Goal: Information Seeking & Learning: Learn about a topic

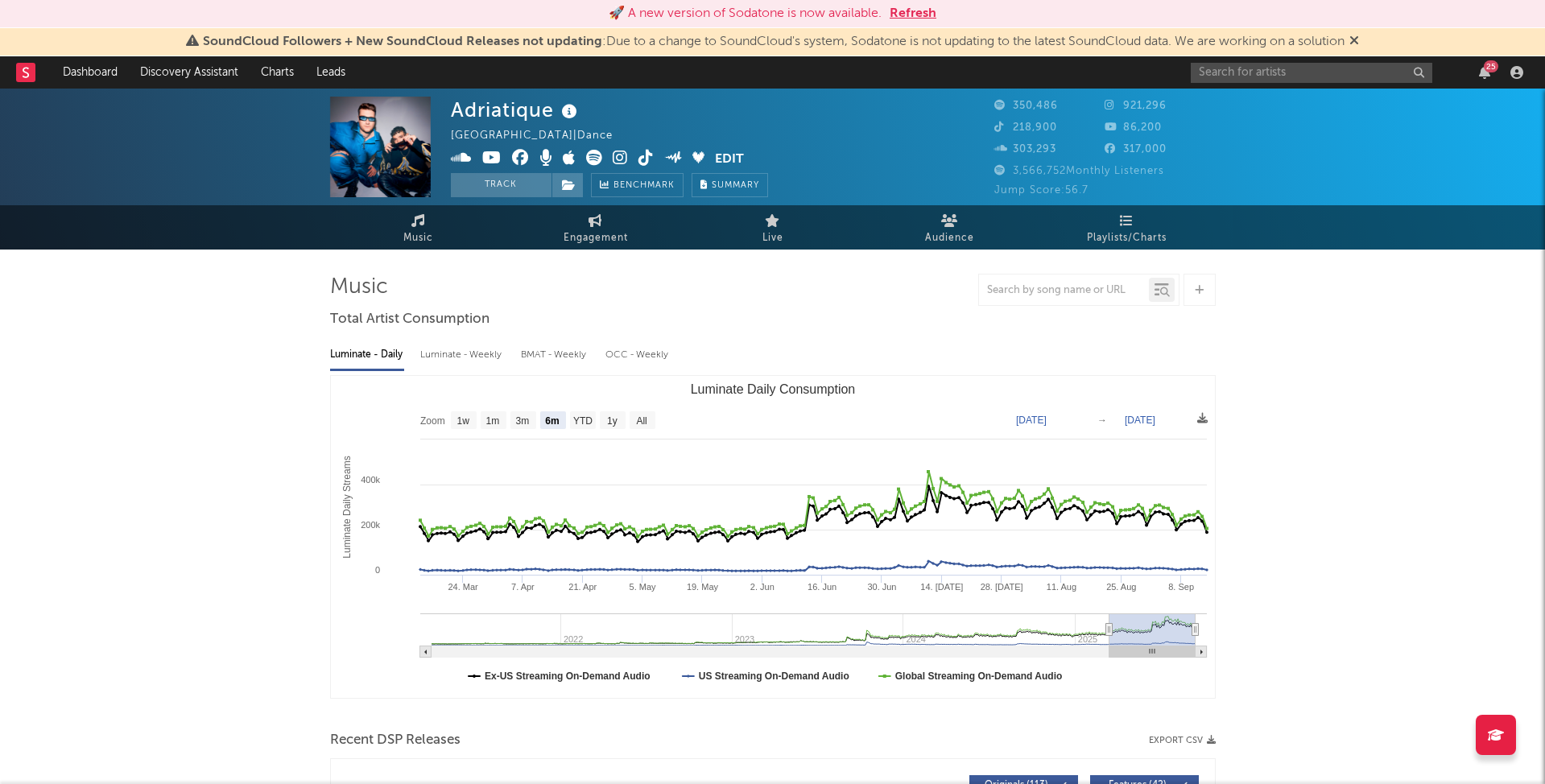
select select "6m"
click at [1274, 71] on input "text" at bounding box center [1311, 73] width 242 height 20
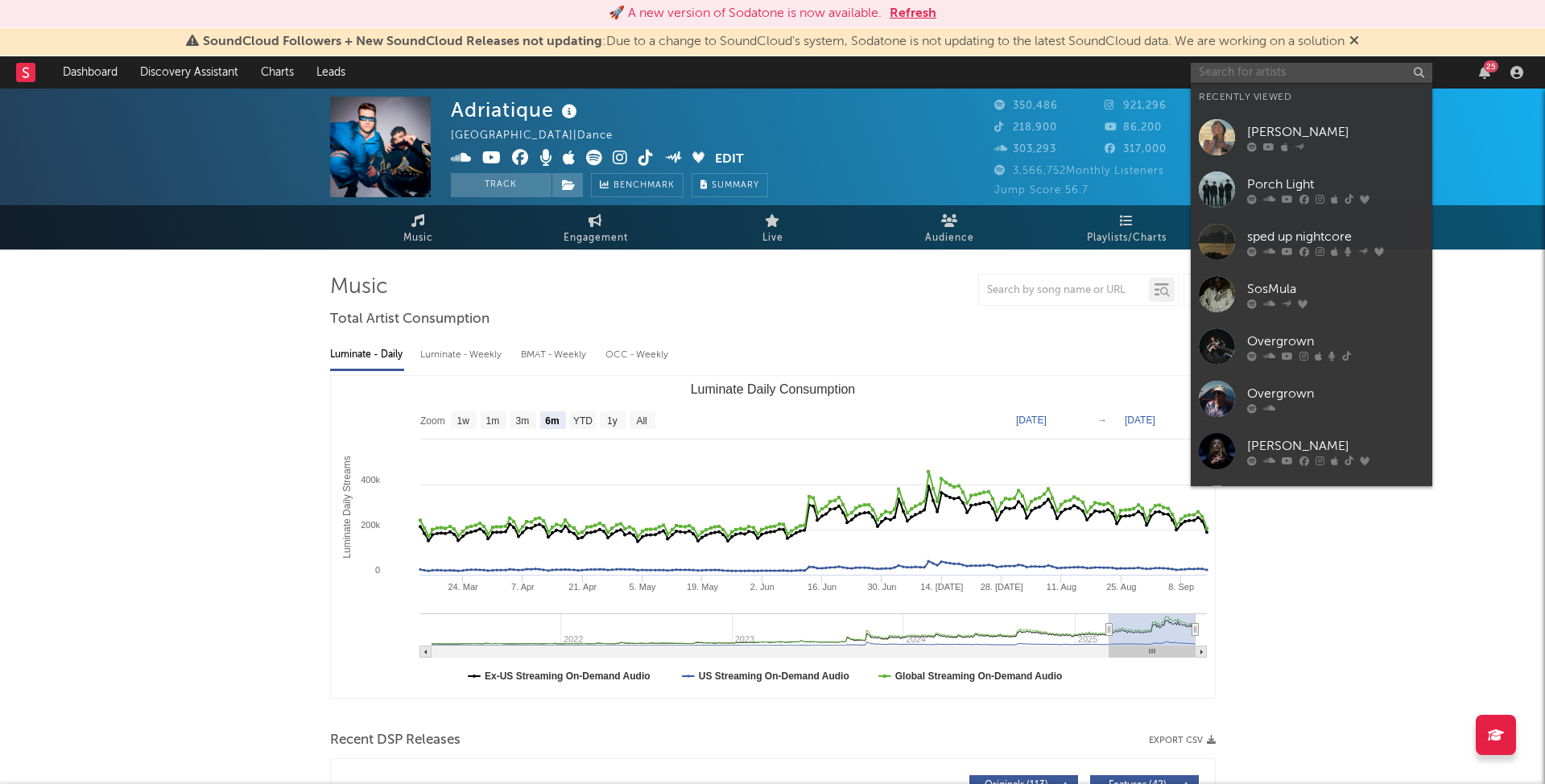
paste input "rozey"
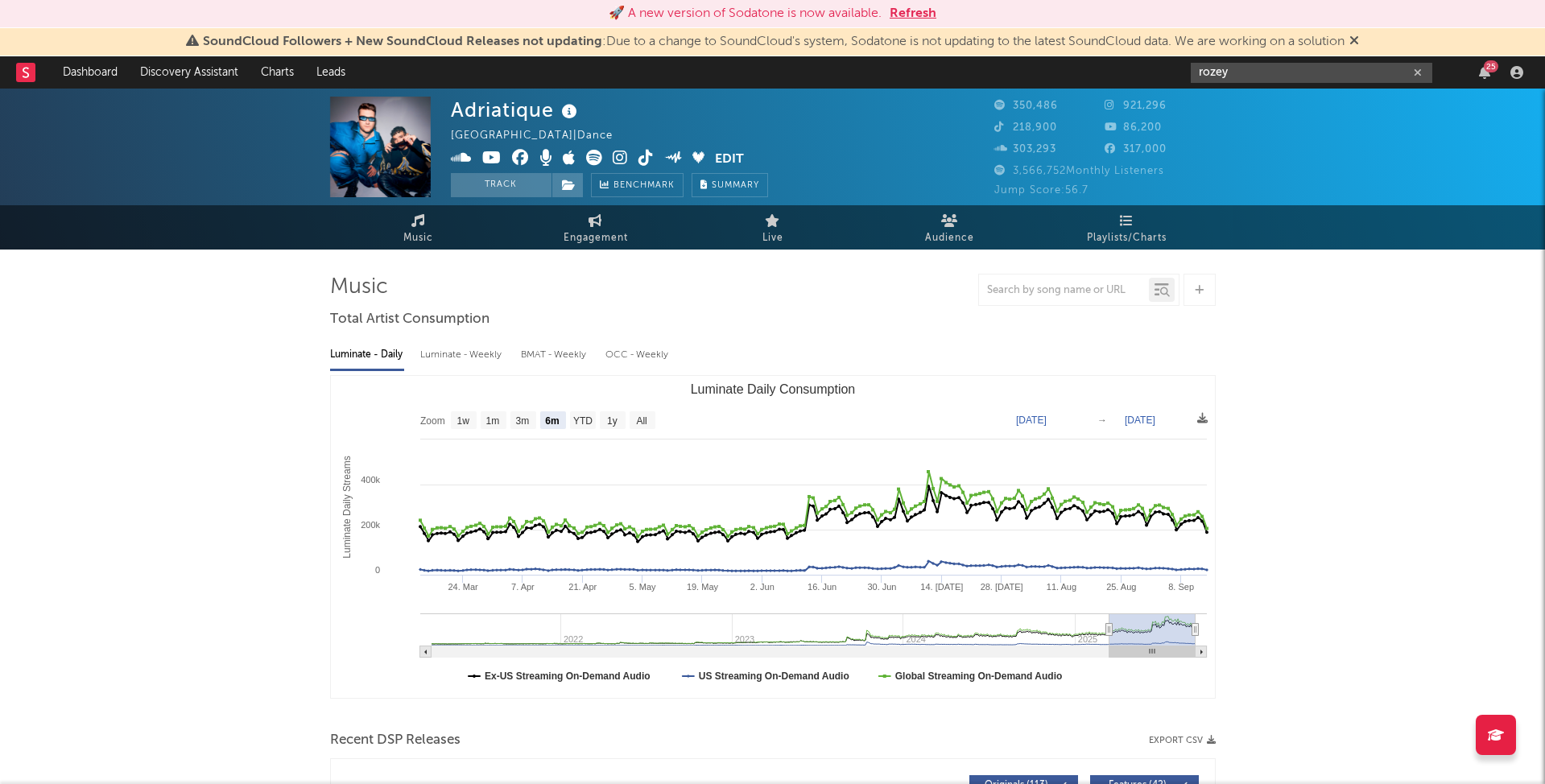
click at [1254, 77] on input "rozey" at bounding box center [1311, 73] width 242 height 20
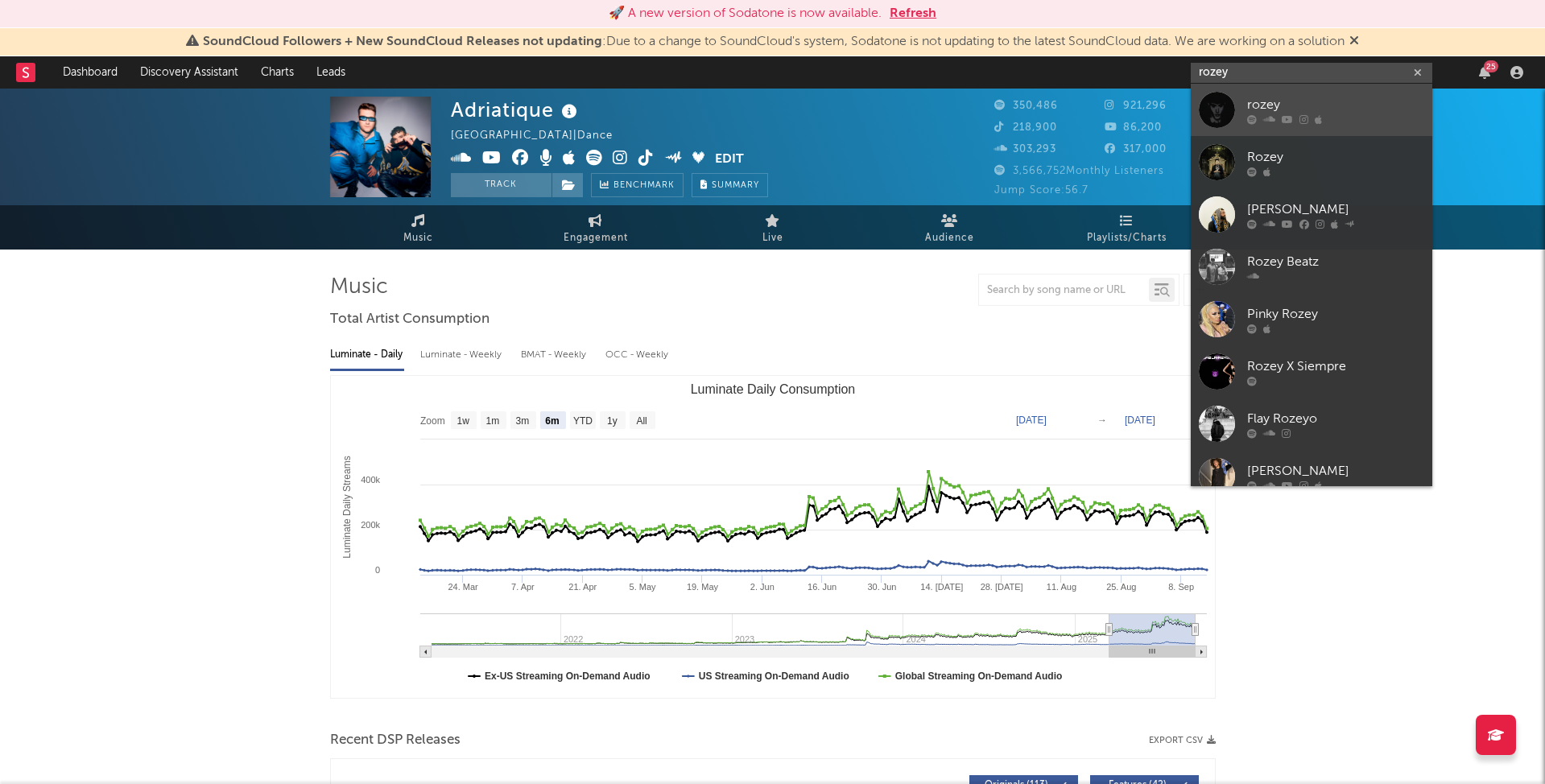
type input "rozey"
click at [1363, 105] on div "rozey" at bounding box center [1336, 105] width 177 height 20
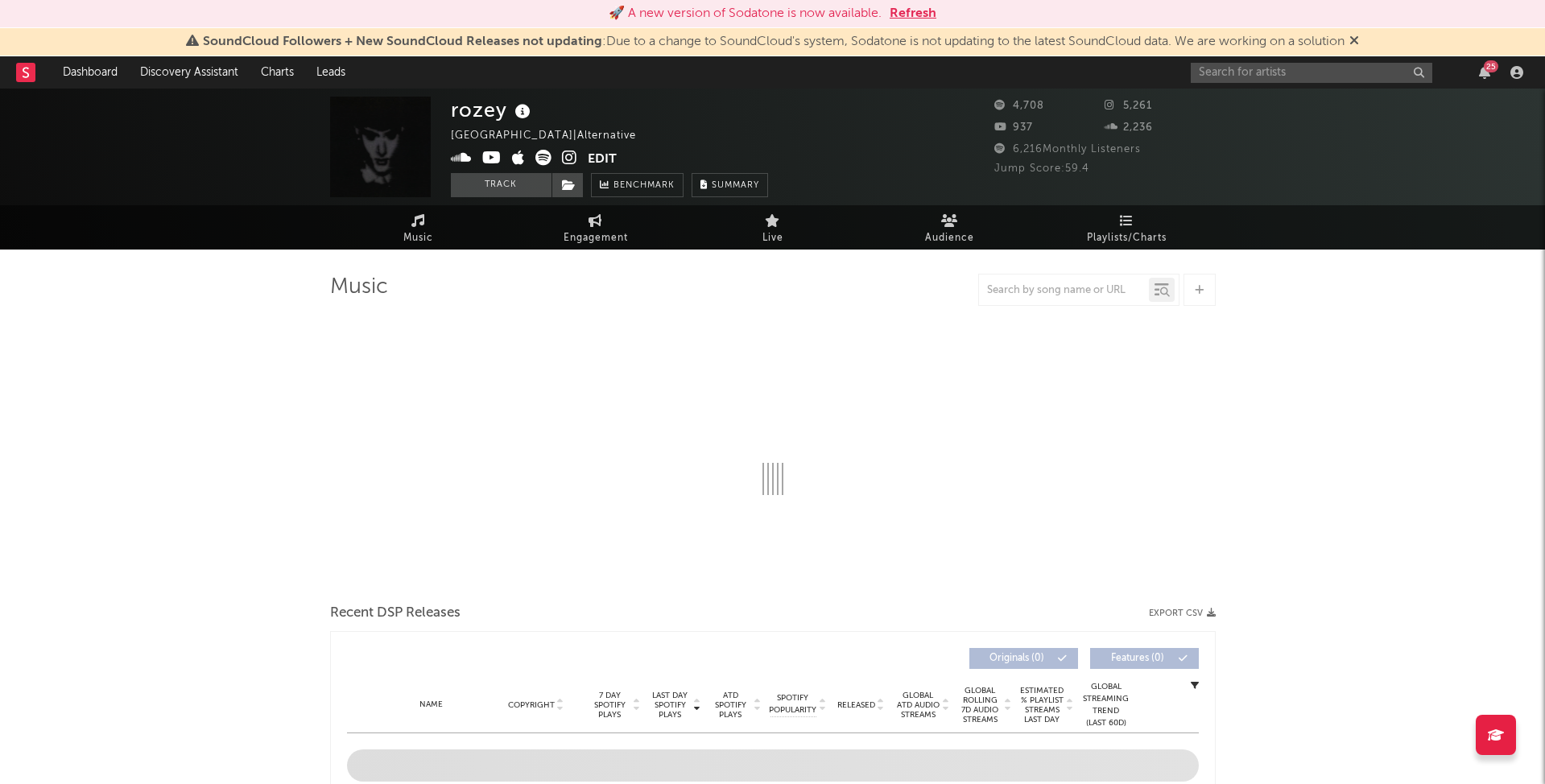
select select "6m"
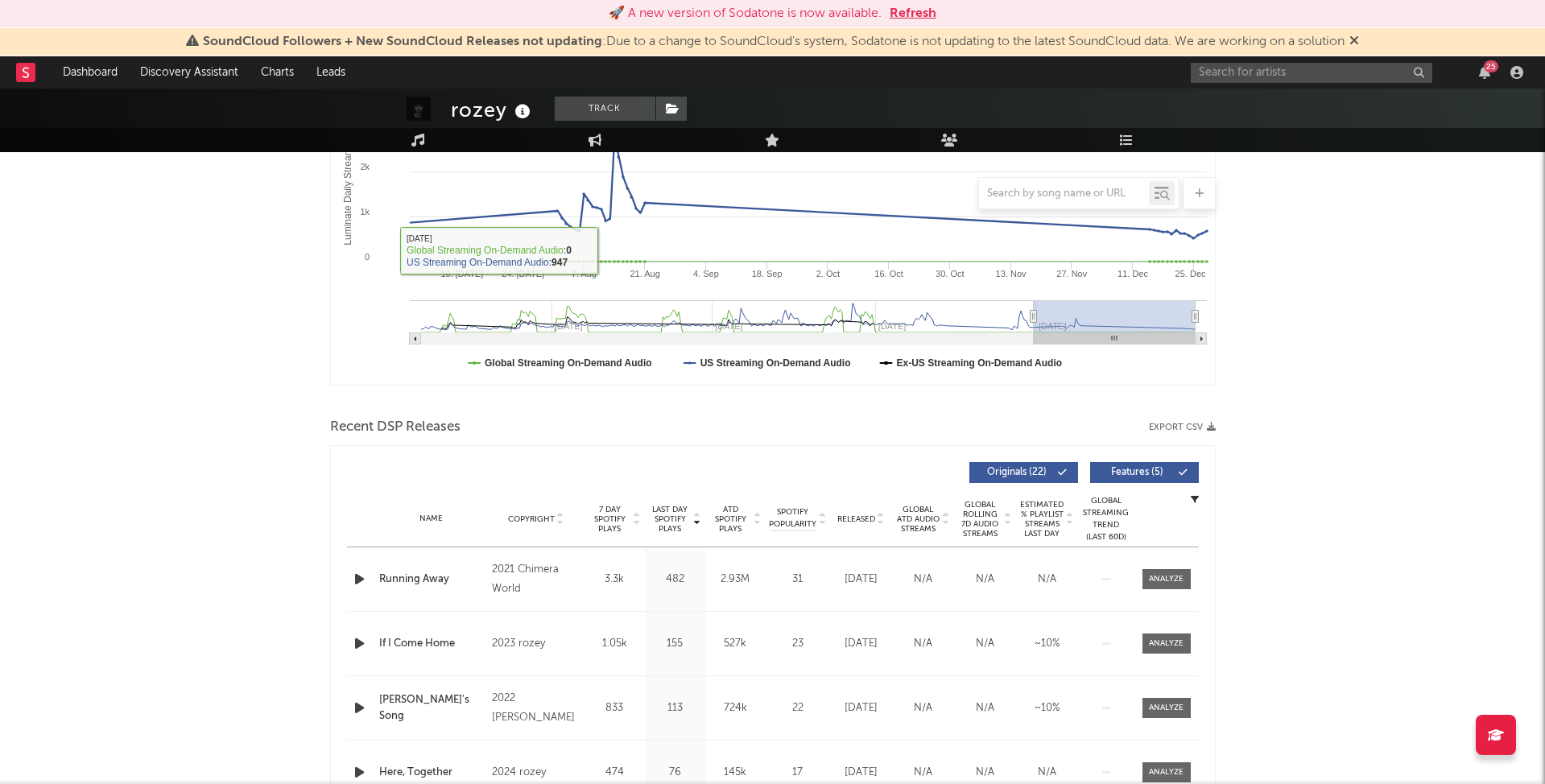
scroll to position [313, 0]
click at [1286, 80] on input "text" at bounding box center [1311, 73] width 242 height 20
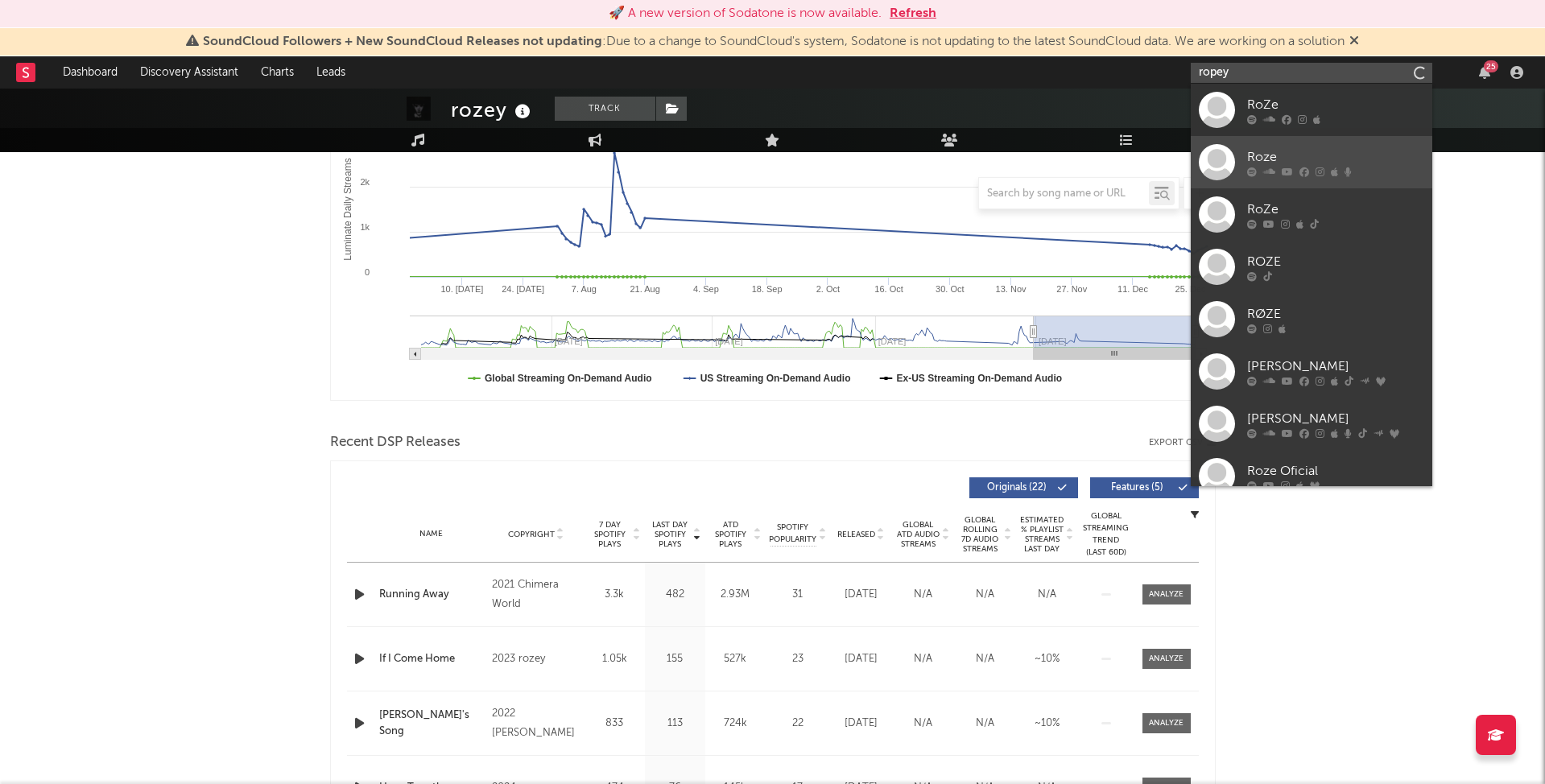
scroll to position [296, 0]
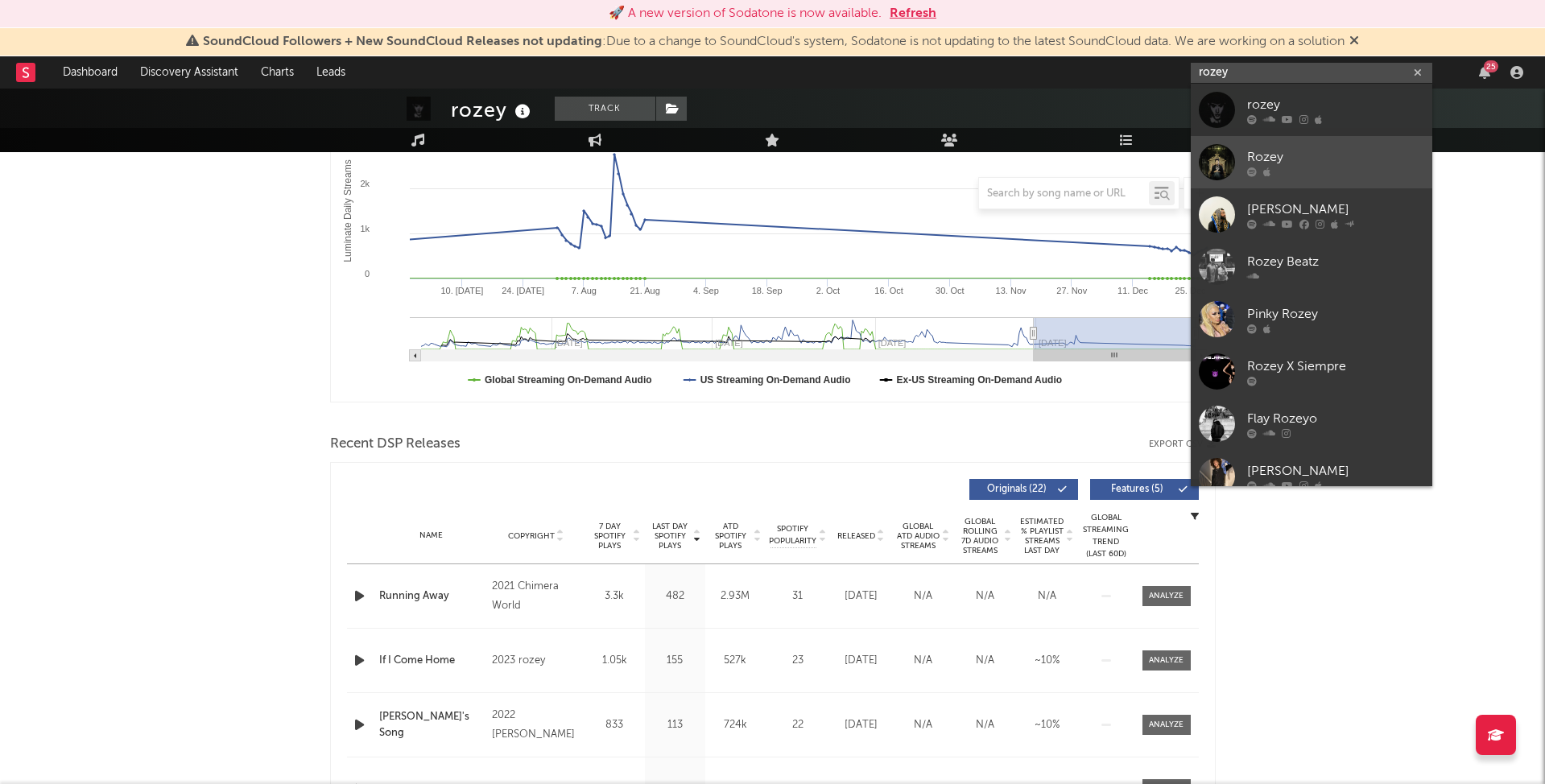
type input "rozey"
click at [1212, 161] on div at bounding box center [1217, 162] width 37 height 37
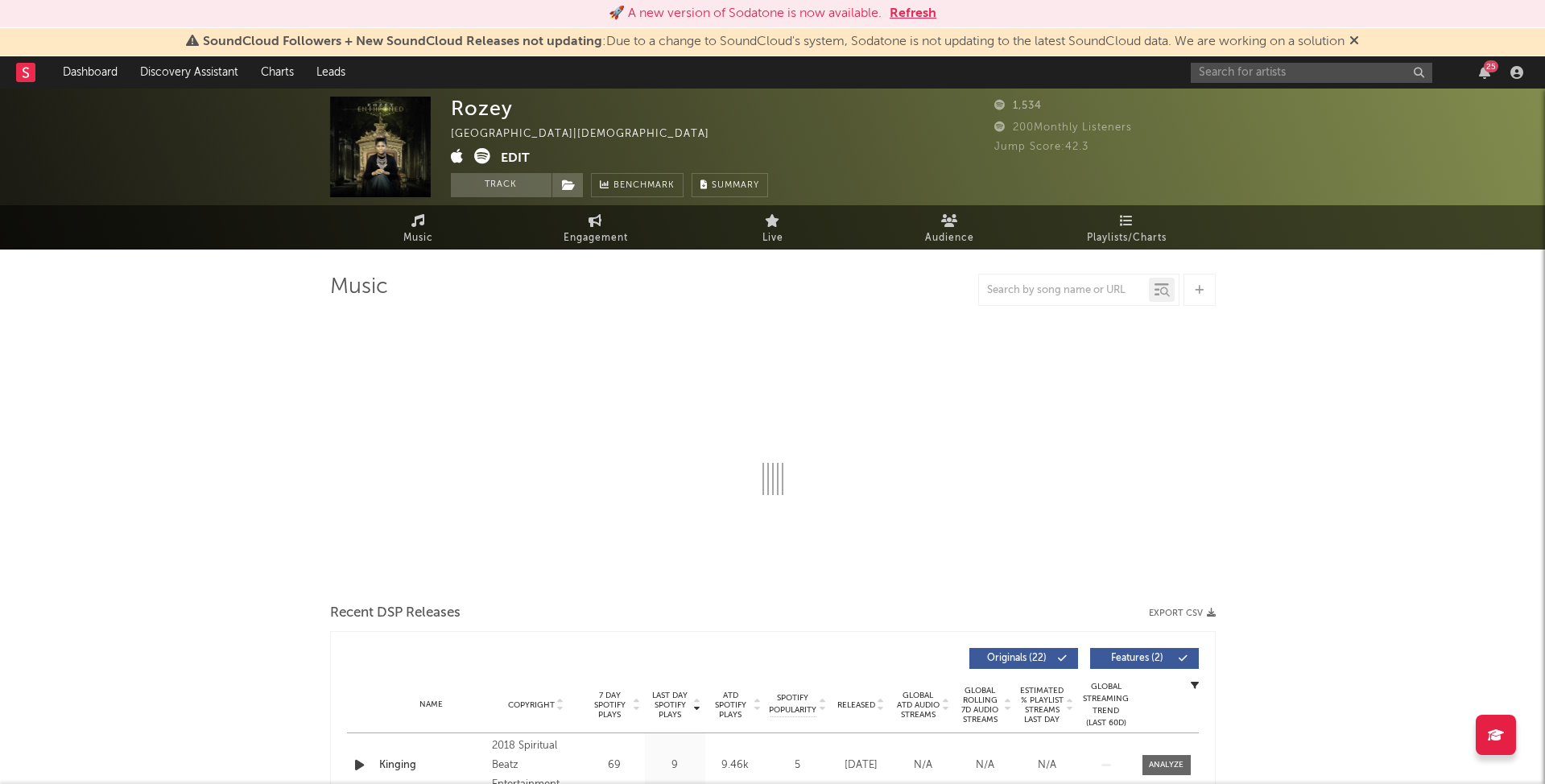
select select "1w"
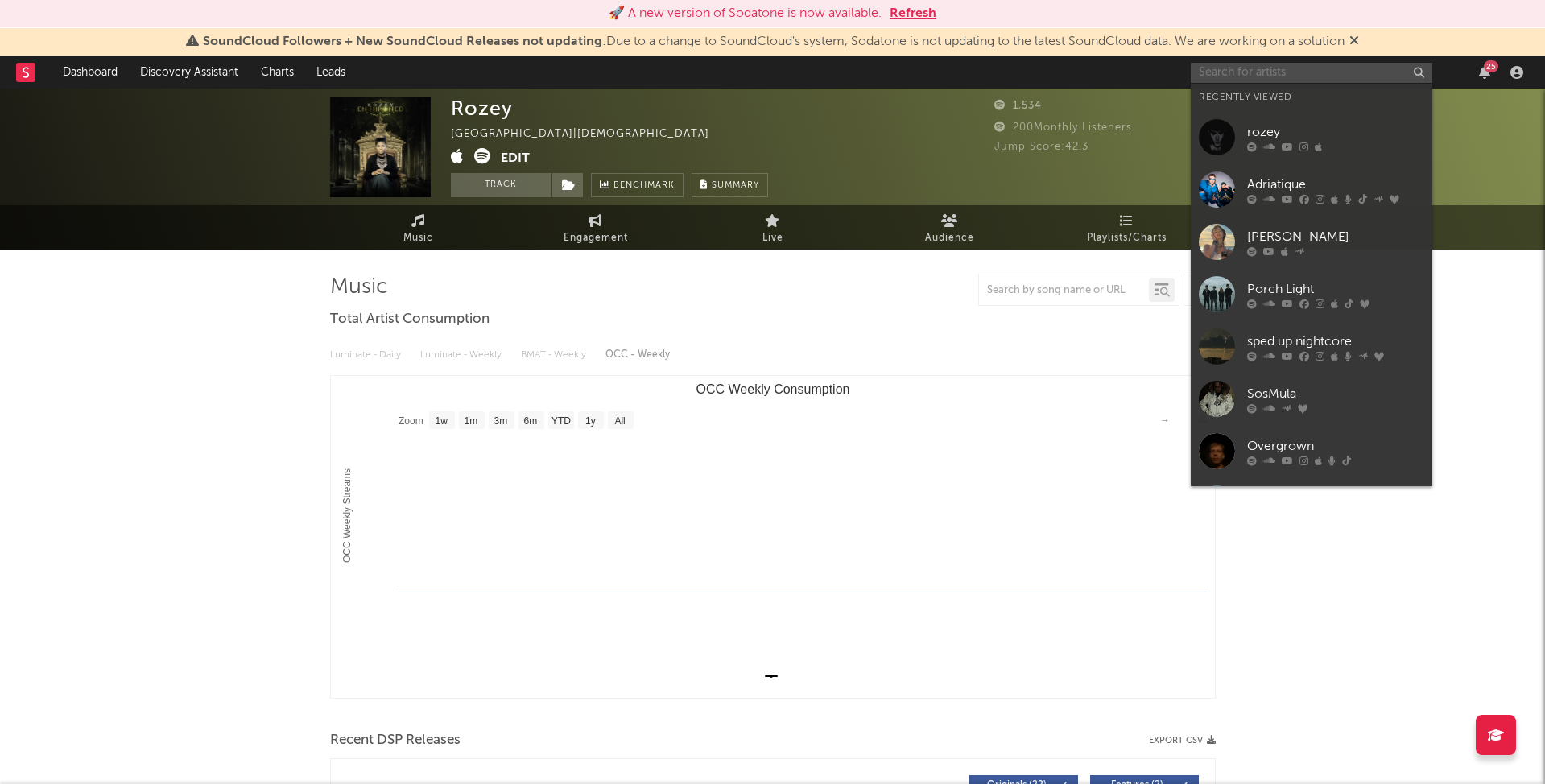
click at [1320, 77] on input "text" at bounding box center [1311, 73] width 242 height 20
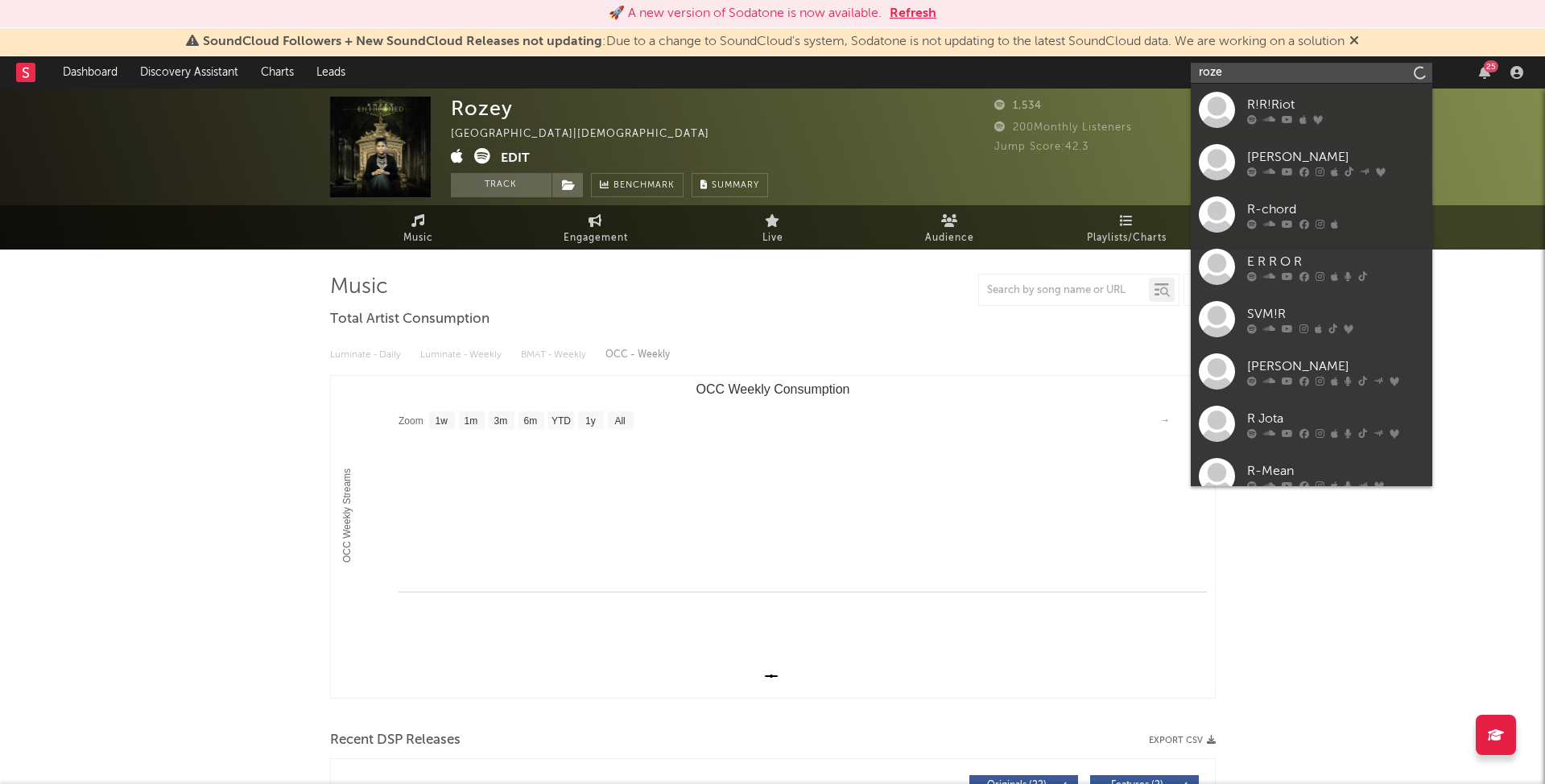
type input "rozey"
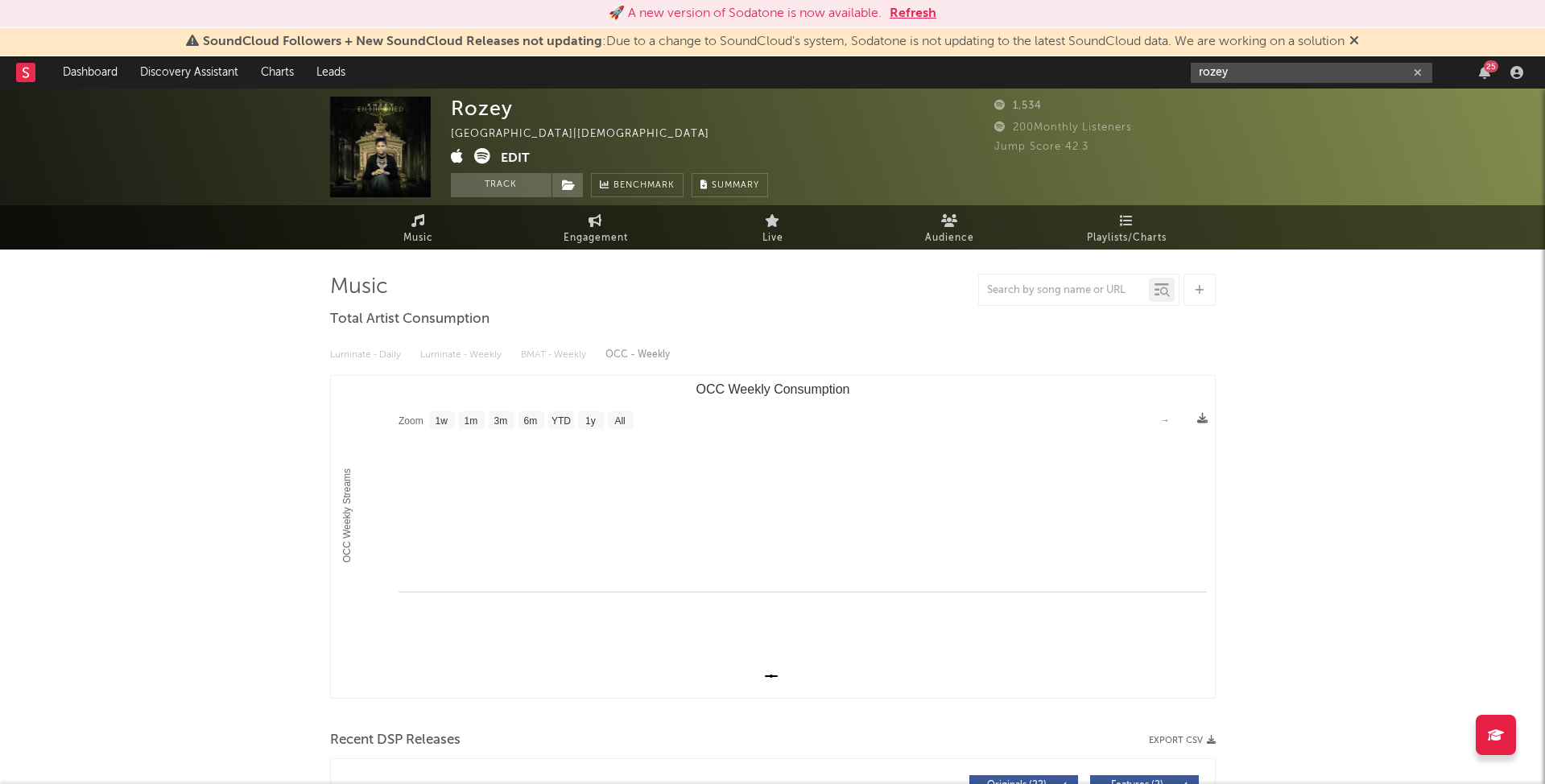
click at [1414, 69] on icon "button" at bounding box center [1417, 72] width 8 height 10
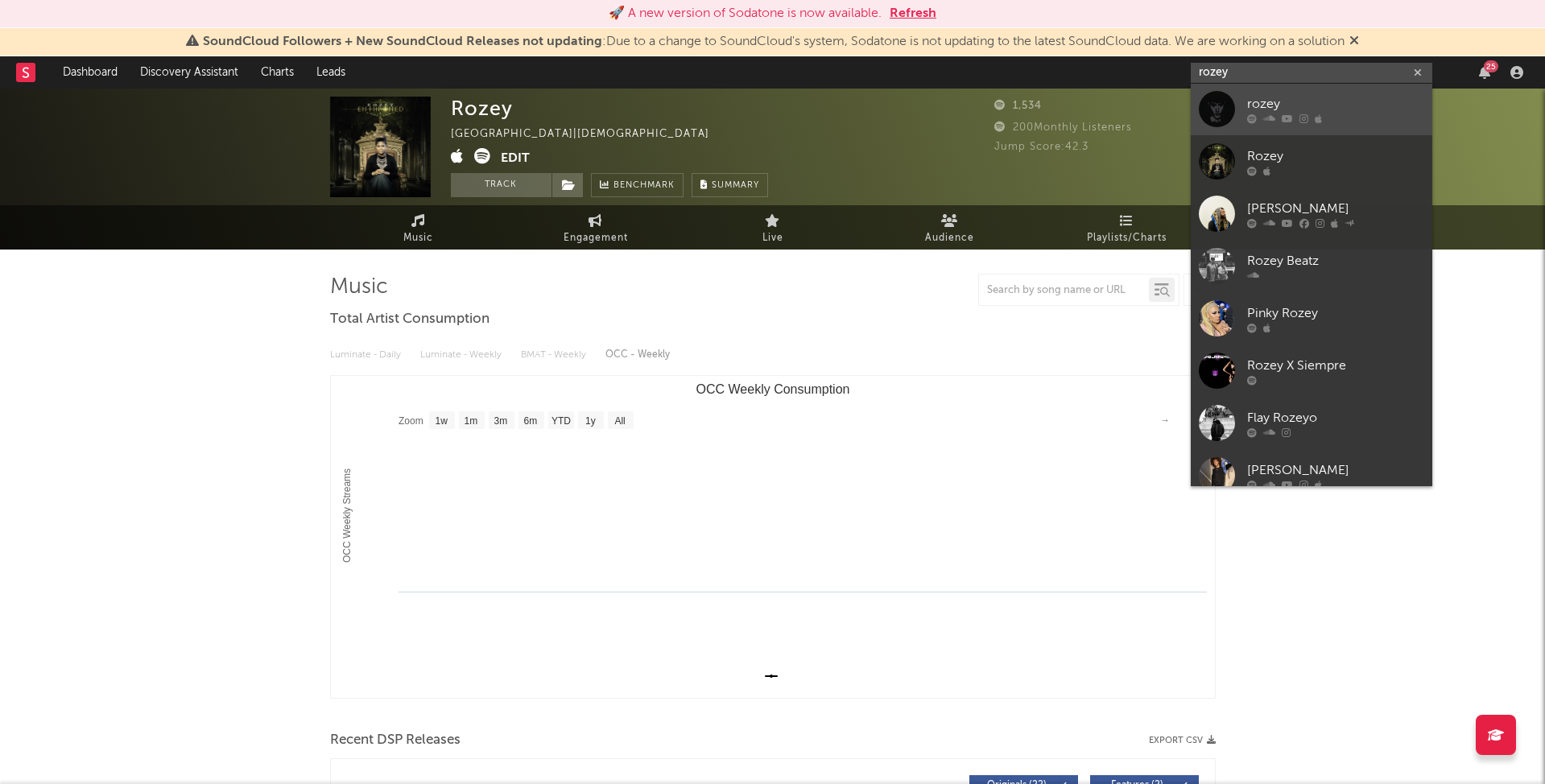
scroll to position [0, 1]
type input "rozey"
click at [1219, 100] on div at bounding box center [1217, 109] width 37 height 37
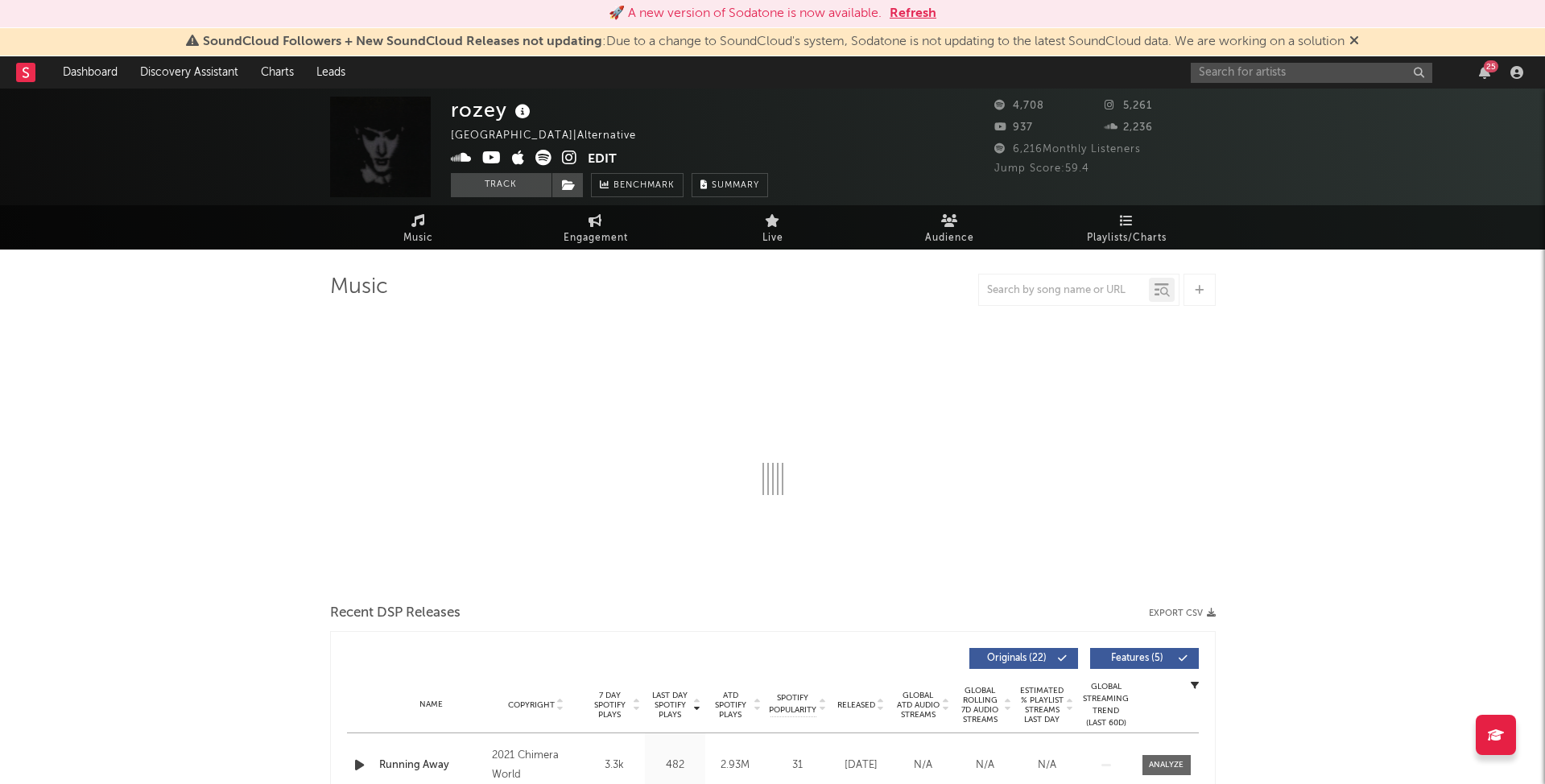
select select "6m"
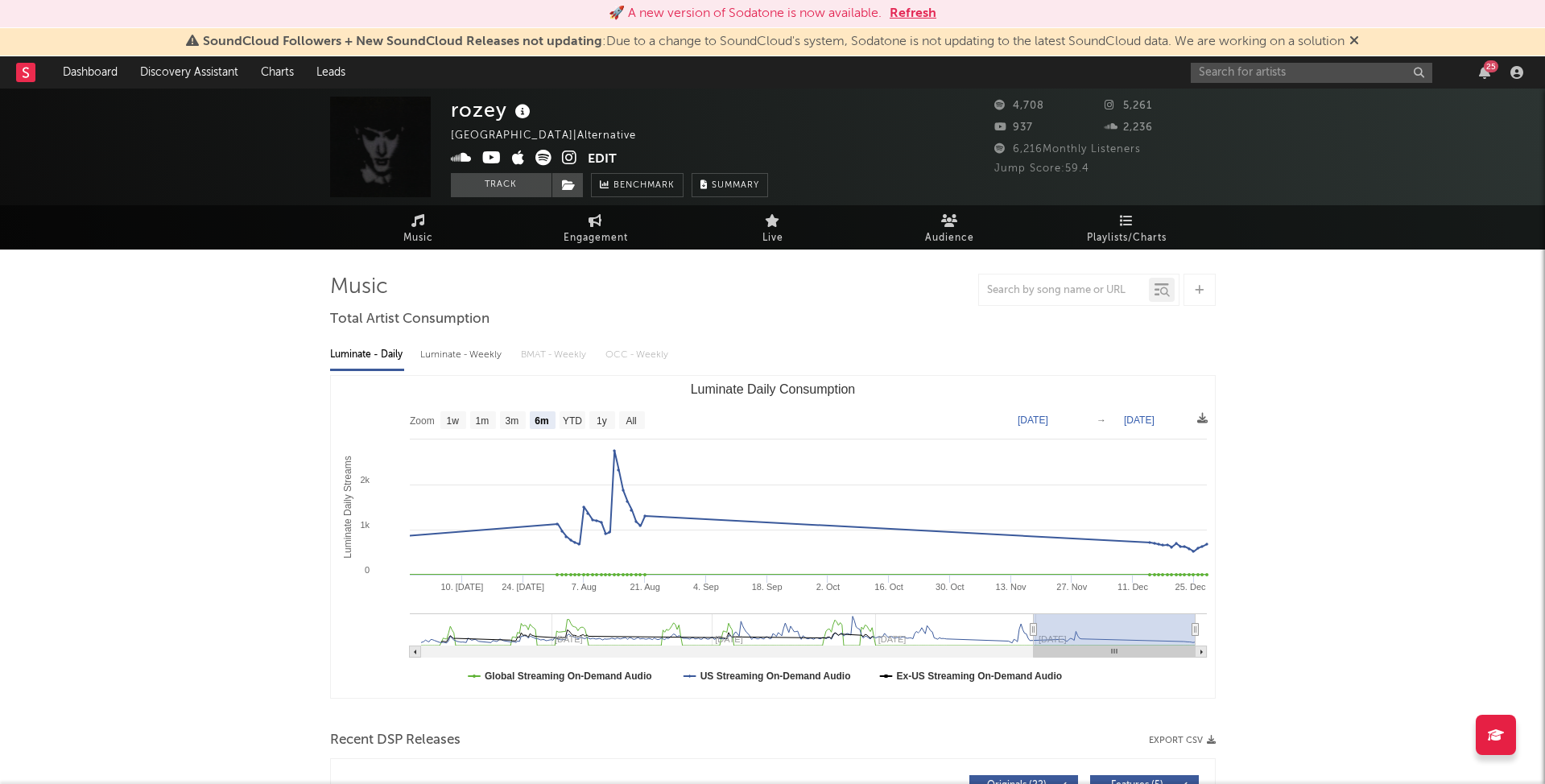
click at [612, 156] on button "Edit" at bounding box center [602, 160] width 29 height 20
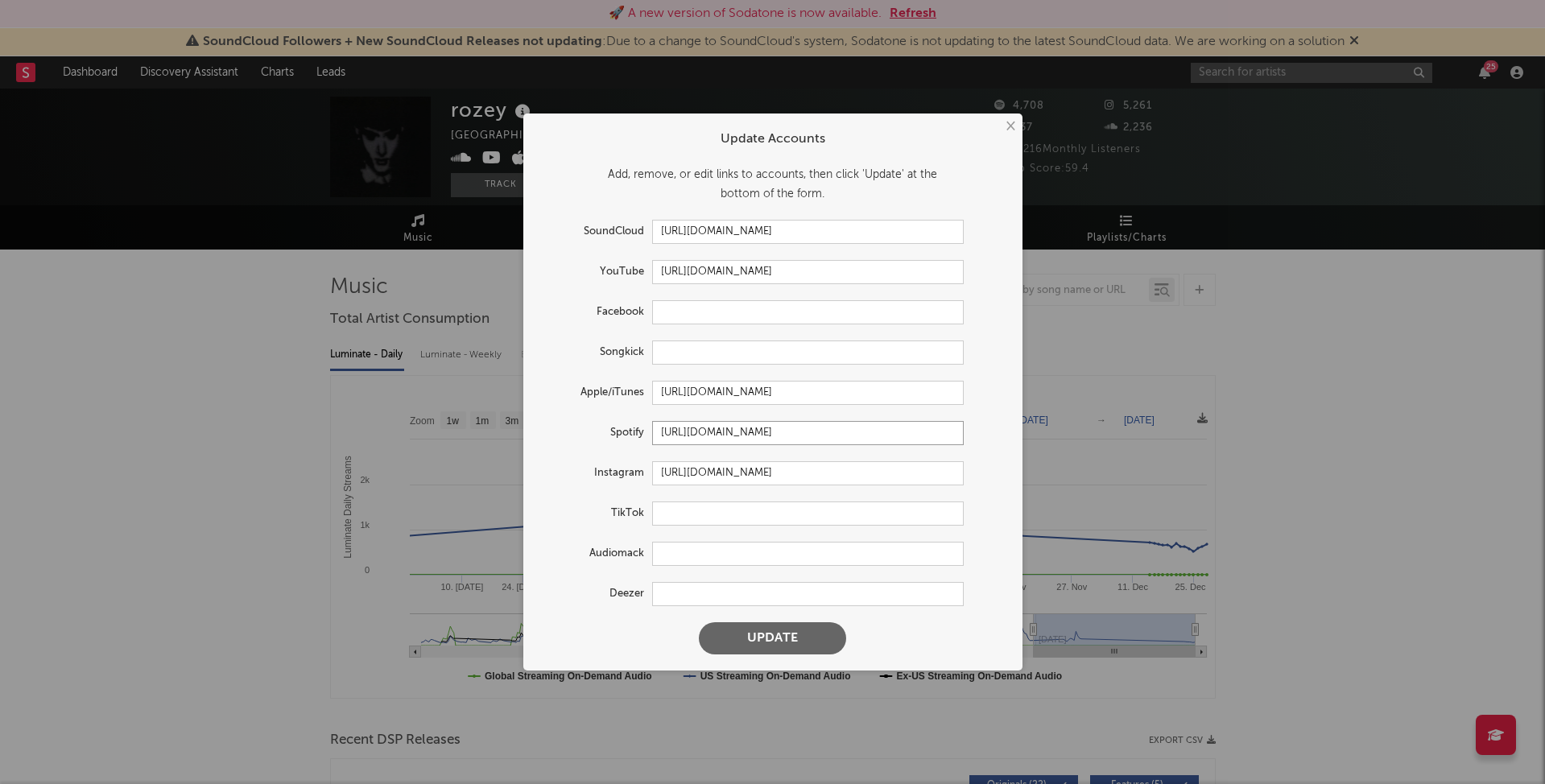
drag, startPoint x: 938, startPoint y: 434, endPoint x: 562, endPoint y: 429, distance: 376.0
click at [562, 429] on div "Spotify [URL][DOMAIN_NAME]" at bounding box center [751, 433] width 425 height 24
click at [1006, 128] on button "×" at bounding box center [1009, 126] width 18 height 18
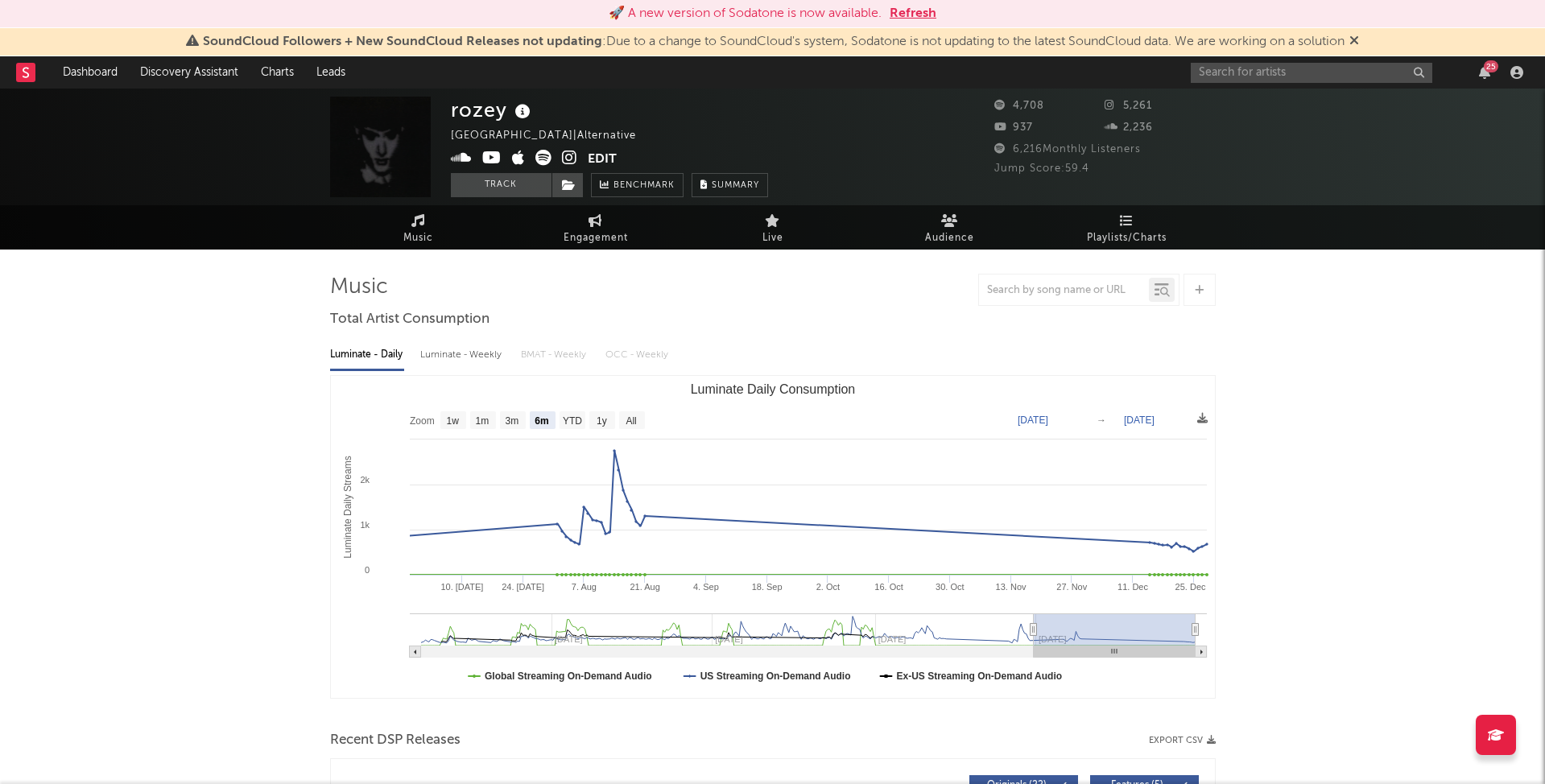
click at [593, 158] on button "Edit" at bounding box center [602, 160] width 29 height 20
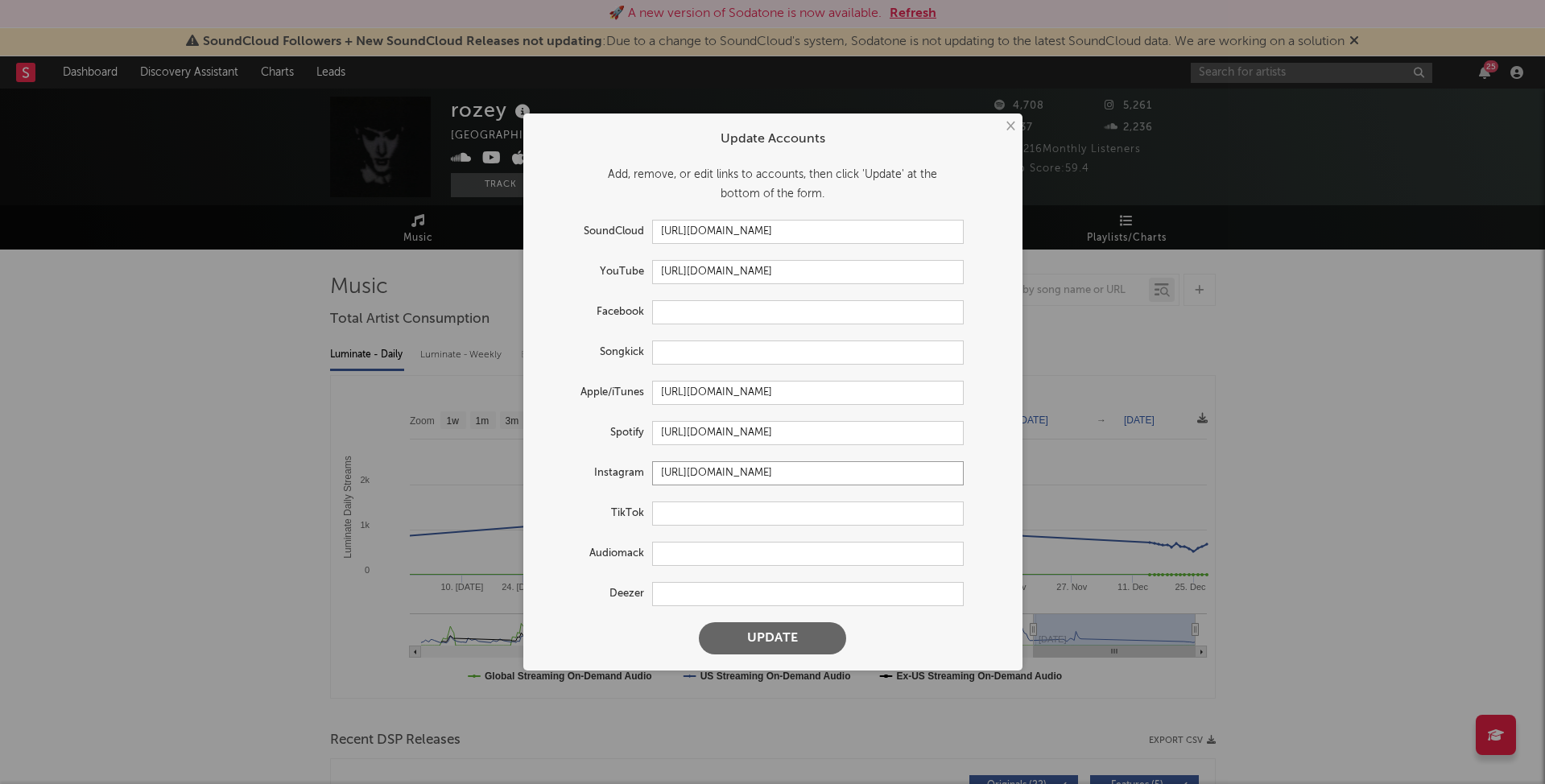
drag, startPoint x: 846, startPoint y: 474, endPoint x: 609, endPoint y: 465, distance: 237.2
click at [609, 465] on div "Instagram [URL][DOMAIN_NAME]" at bounding box center [751, 473] width 425 height 24
click at [1008, 131] on button "×" at bounding box center [1009, 126] width 18 height 18
